Goal: Information Seeking & Learning: Learn about a topic

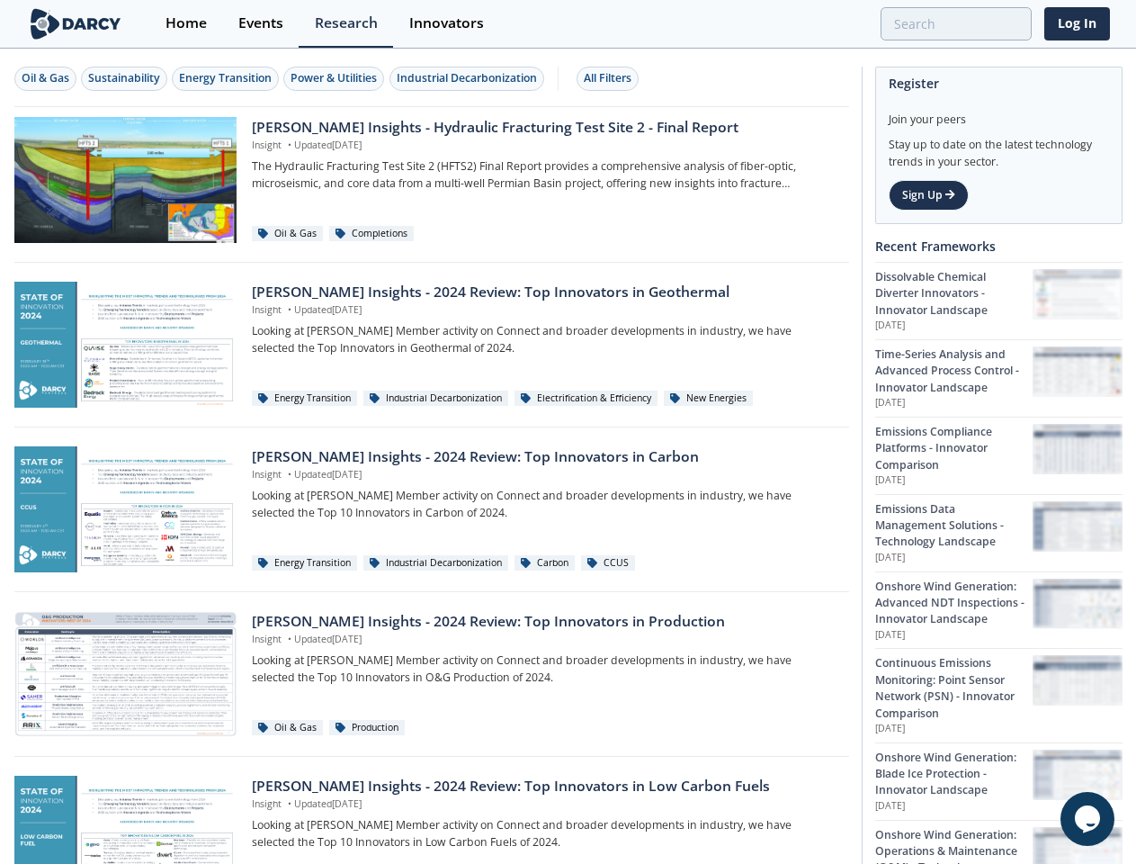
click at [46, 78] on div "Oil & Gas" at bounding box center [46, 78] width 48 height 16
click at [125, 78] on div "Sustainability" at bounding box center [124, 78] width 72 height 16
click at [227, 78] on div "Energy Transition" at bounding box center [225, 78] width 93 height 16
click at [336, 78] on div "Power & Utilities" at bounding box center [334, 78] width 86 height 16
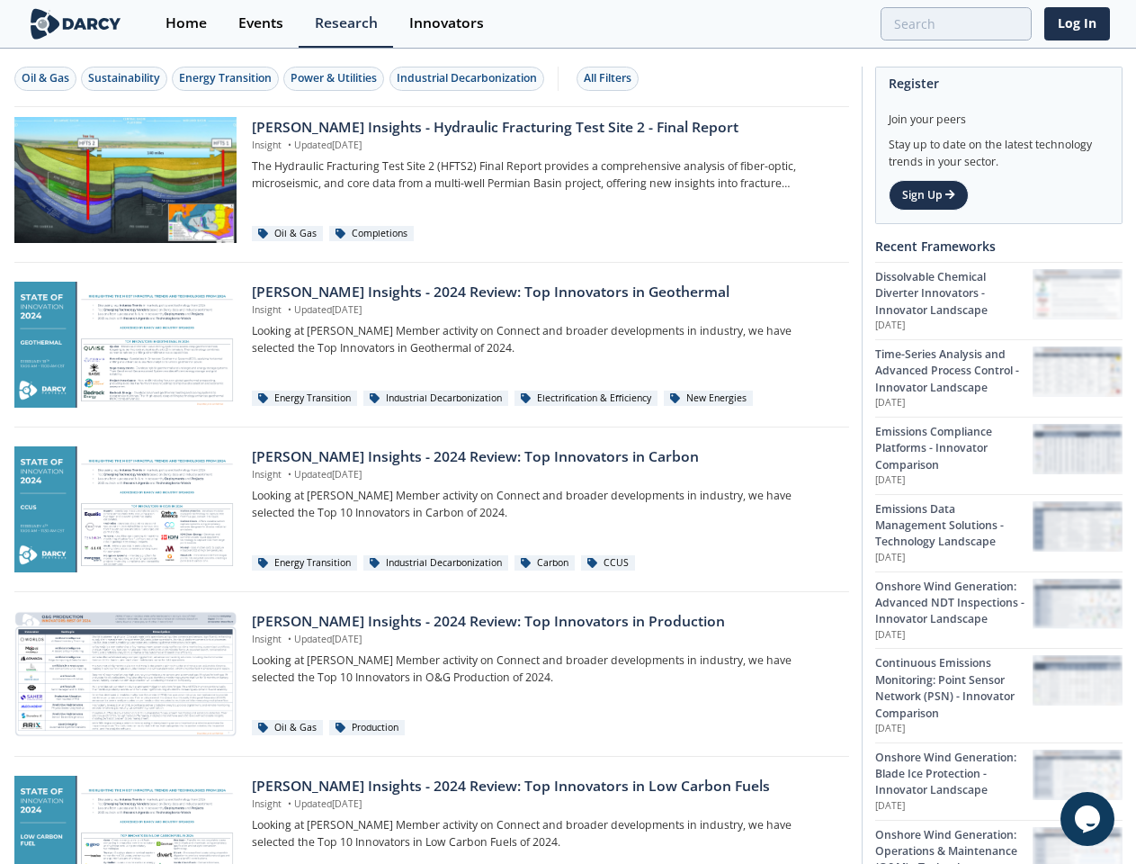
click at [470, 78] on div "Industrial Decarbonization" at bounding box center [467, 78] width 140 height 16
